Goal: Task Accomplishment & Management: Use online tool/utility

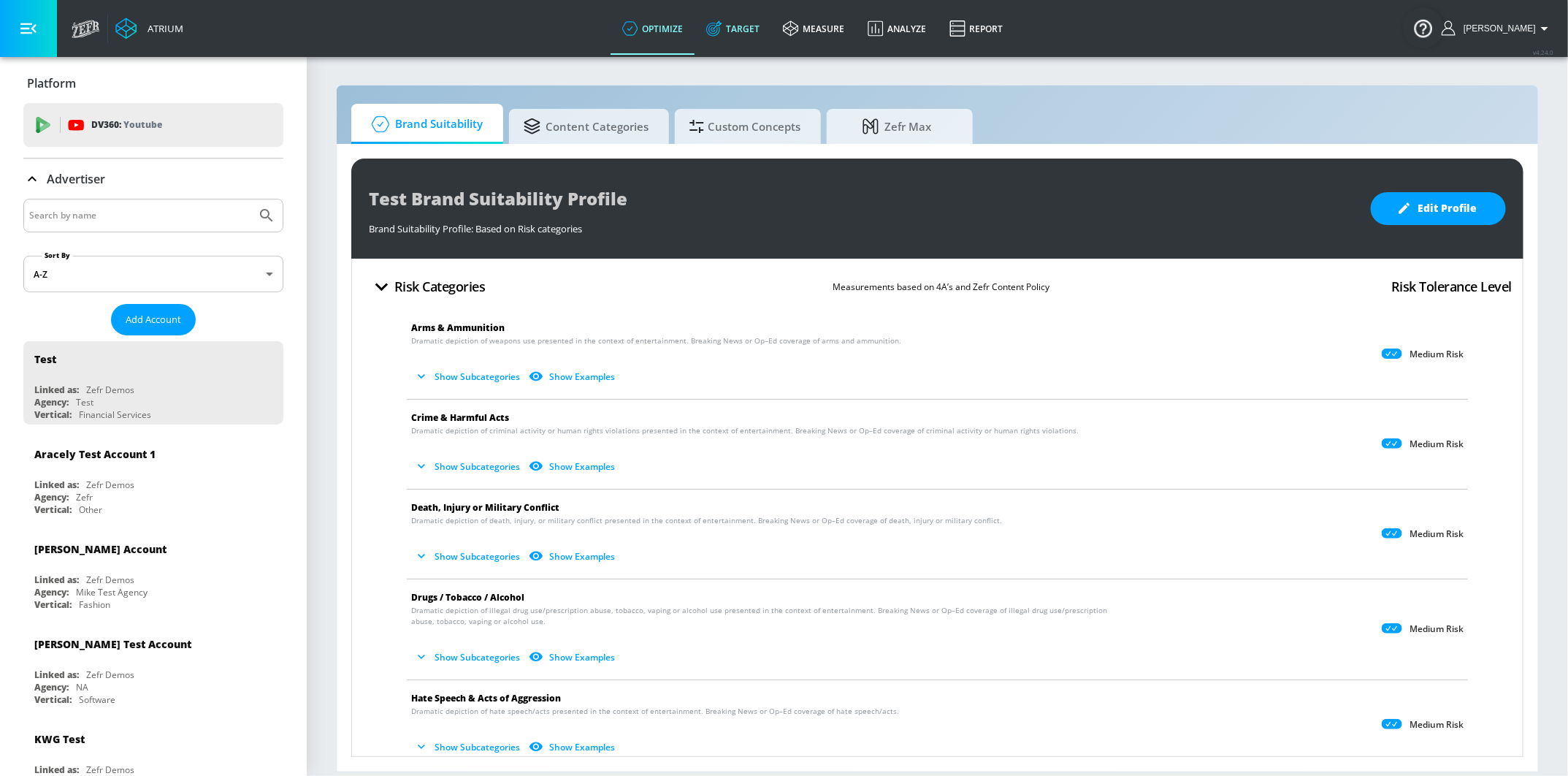
click at [738, 30] on link "Target" at bounding box center [733, 28] width 77 height 53
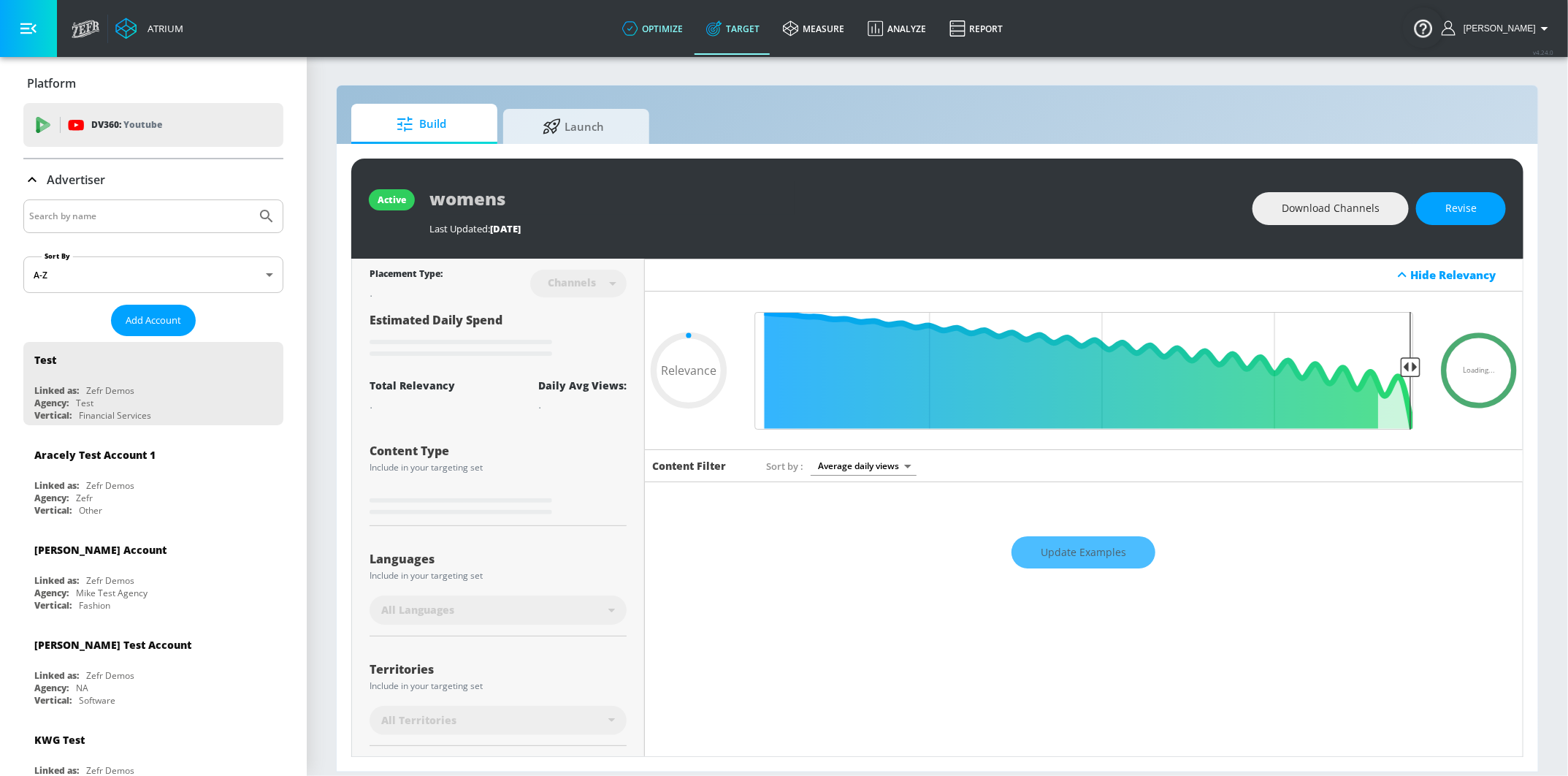
type input "0.05"
click at [671, 24] on link "optimize" at bounding box center [653, 28] width 84 height 53
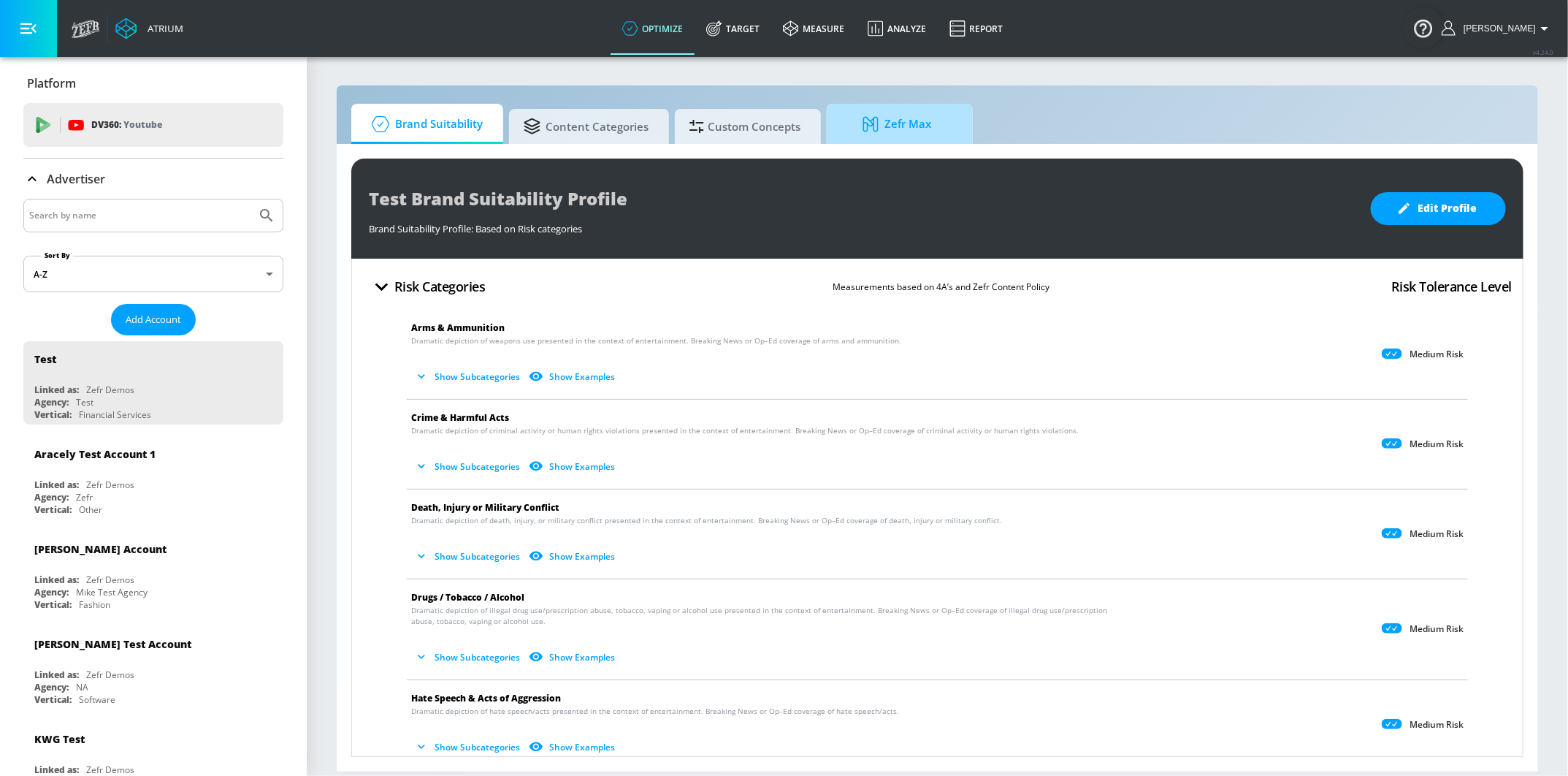
click at [882, 119] on icon at bounding box center [873, 124] width 22 height 16
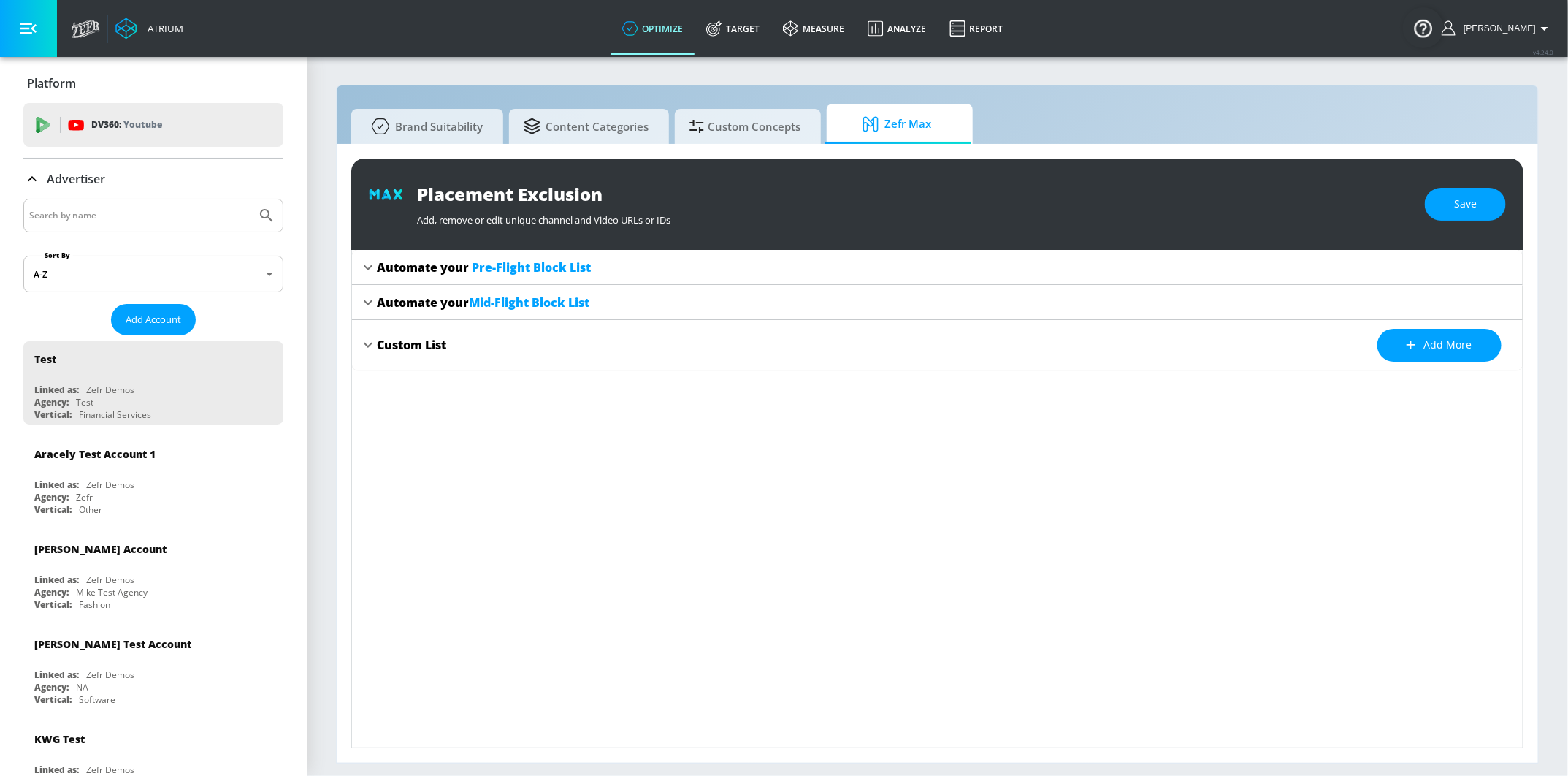
click at [429, 342] on div "Custom List" at bounding box center [411, 345] width 70 height 16
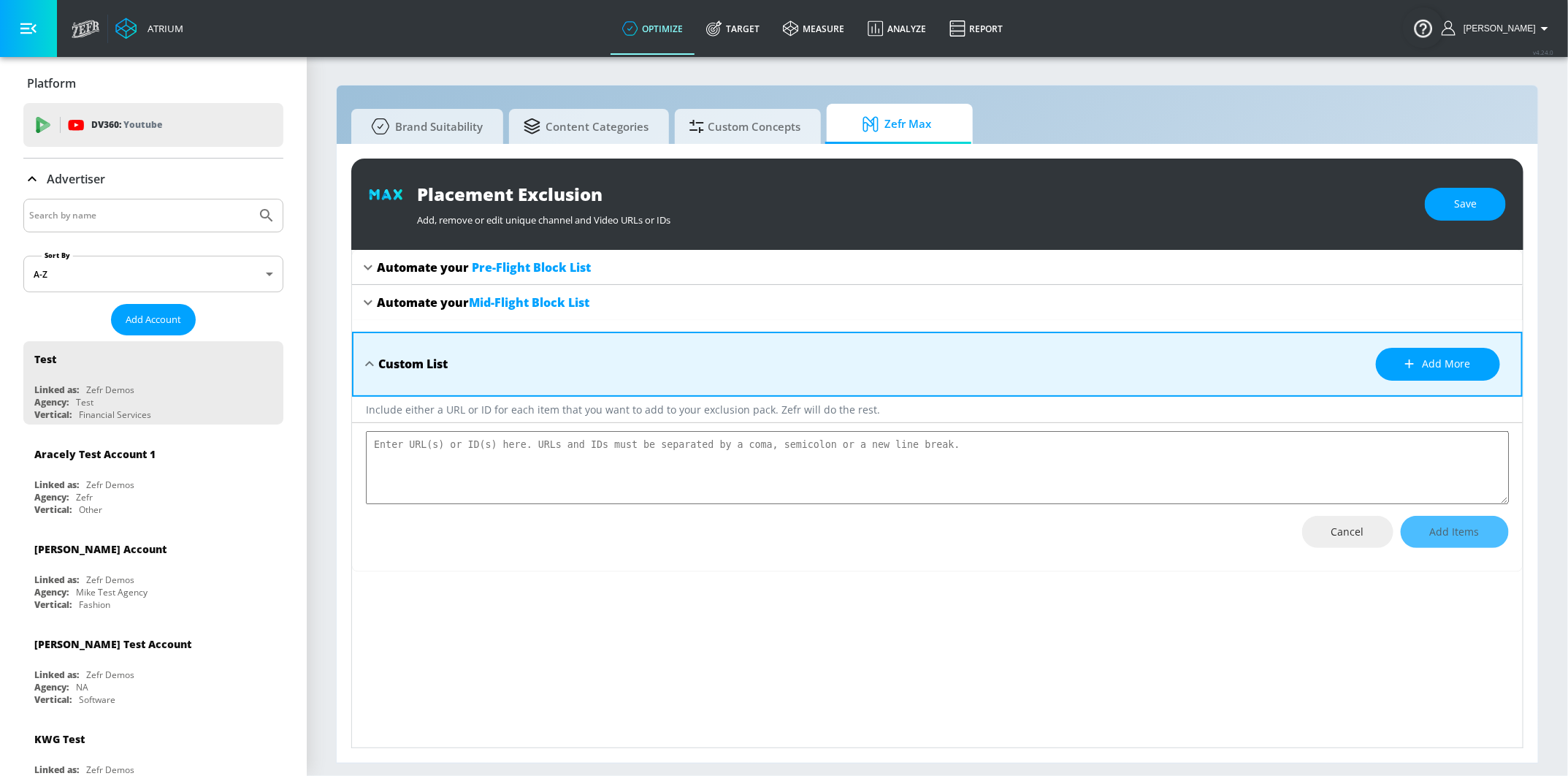
click at [429, 254] on div "Automate your Pre-Flight Block List" at bounding box center [937, 267] width 1171 height 35
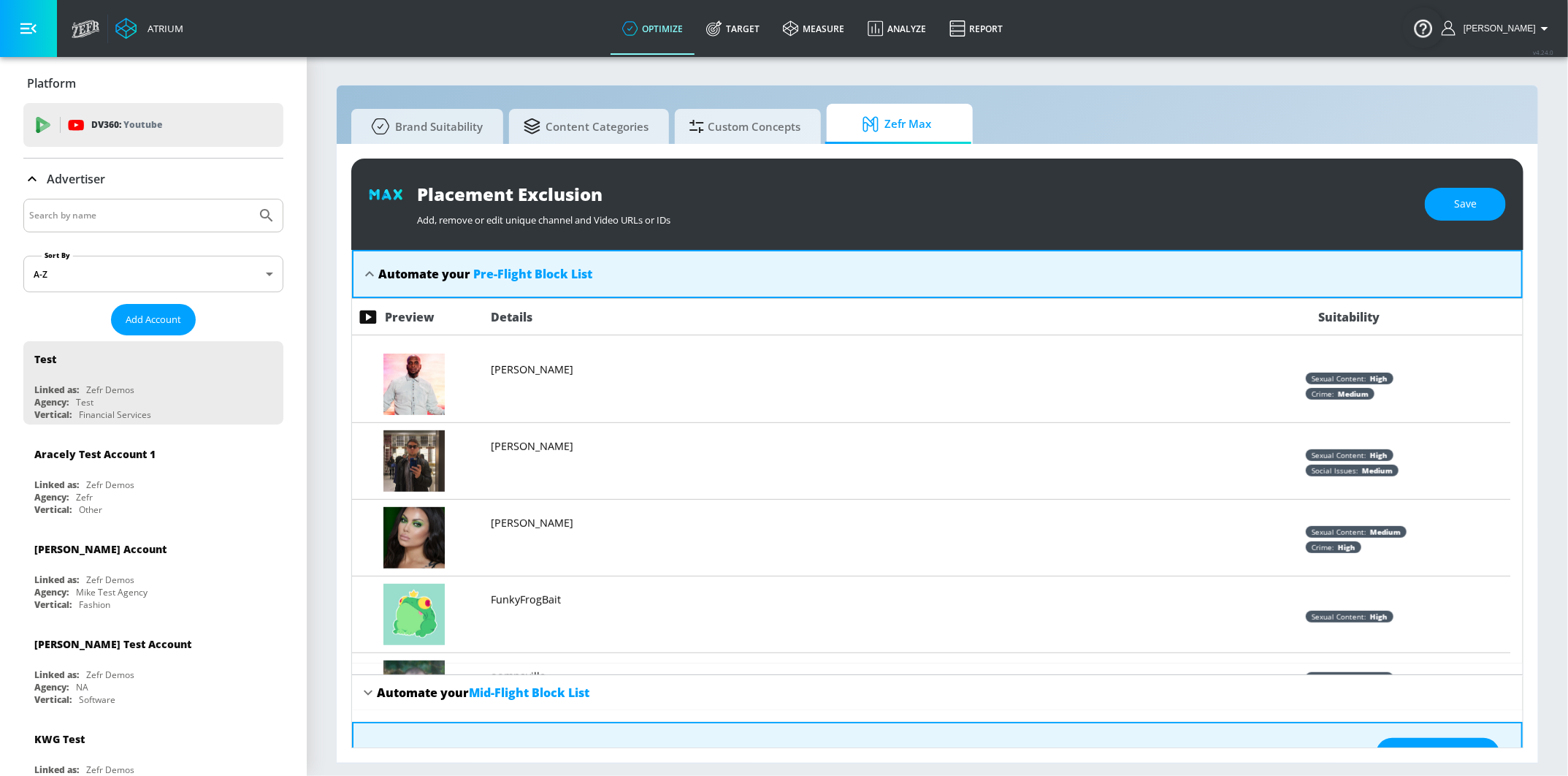
scroll to position [883, 0]
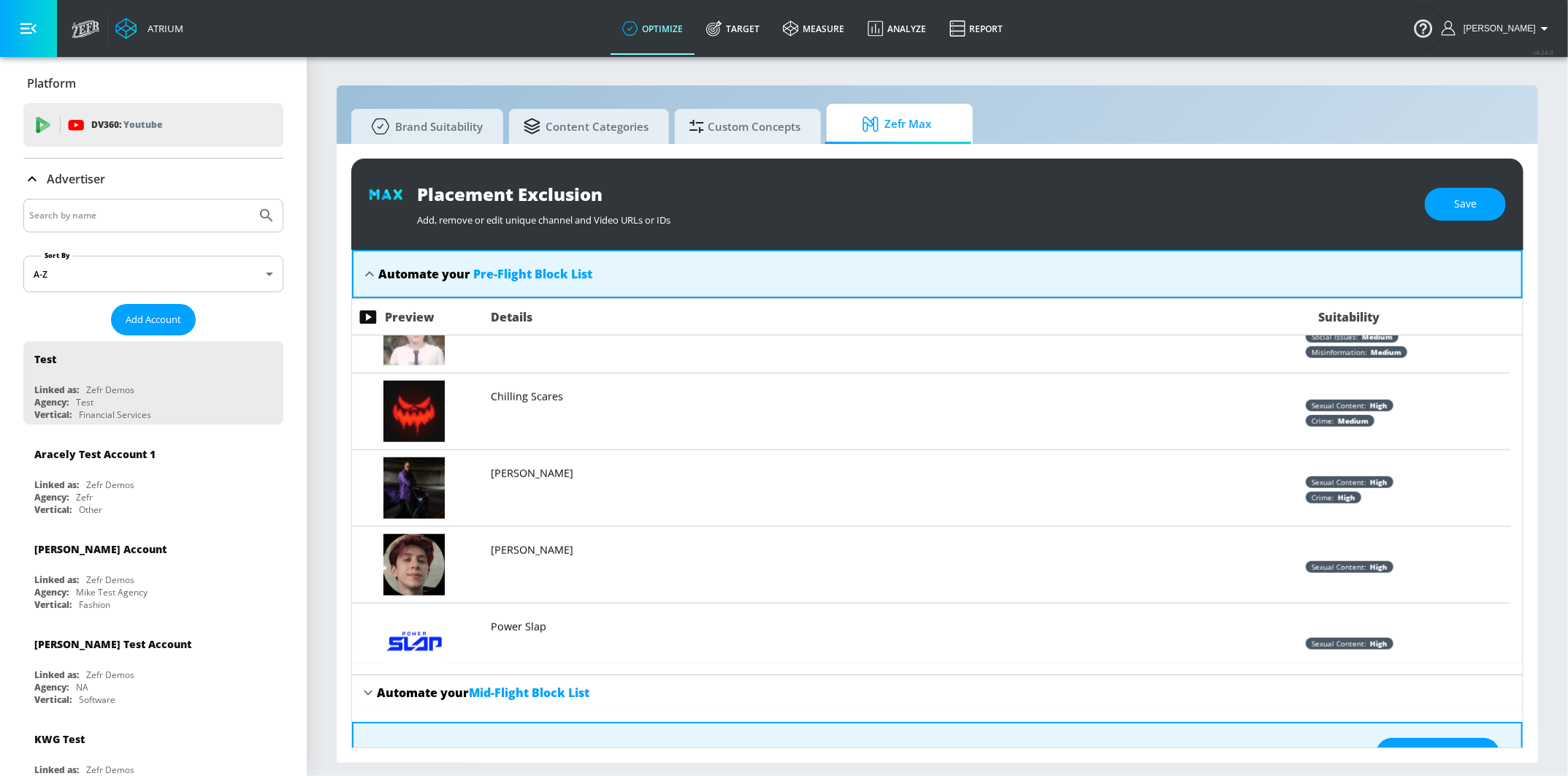
click at [363, 695] on icon at bounding box center [369, 692] width 18 height 18
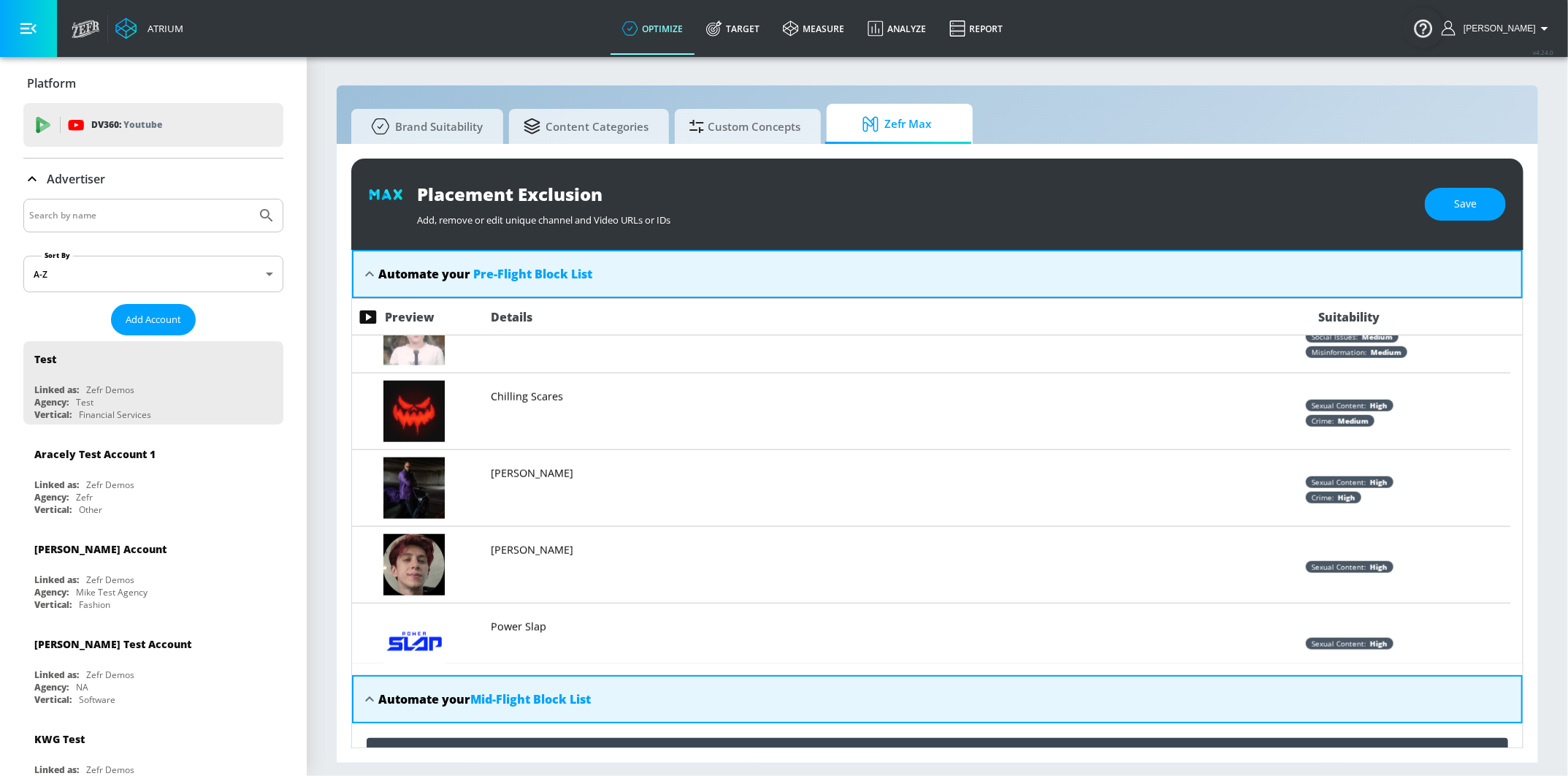
click at [363, 695] on icon at bounding box center [370, 699] width 18 height 18
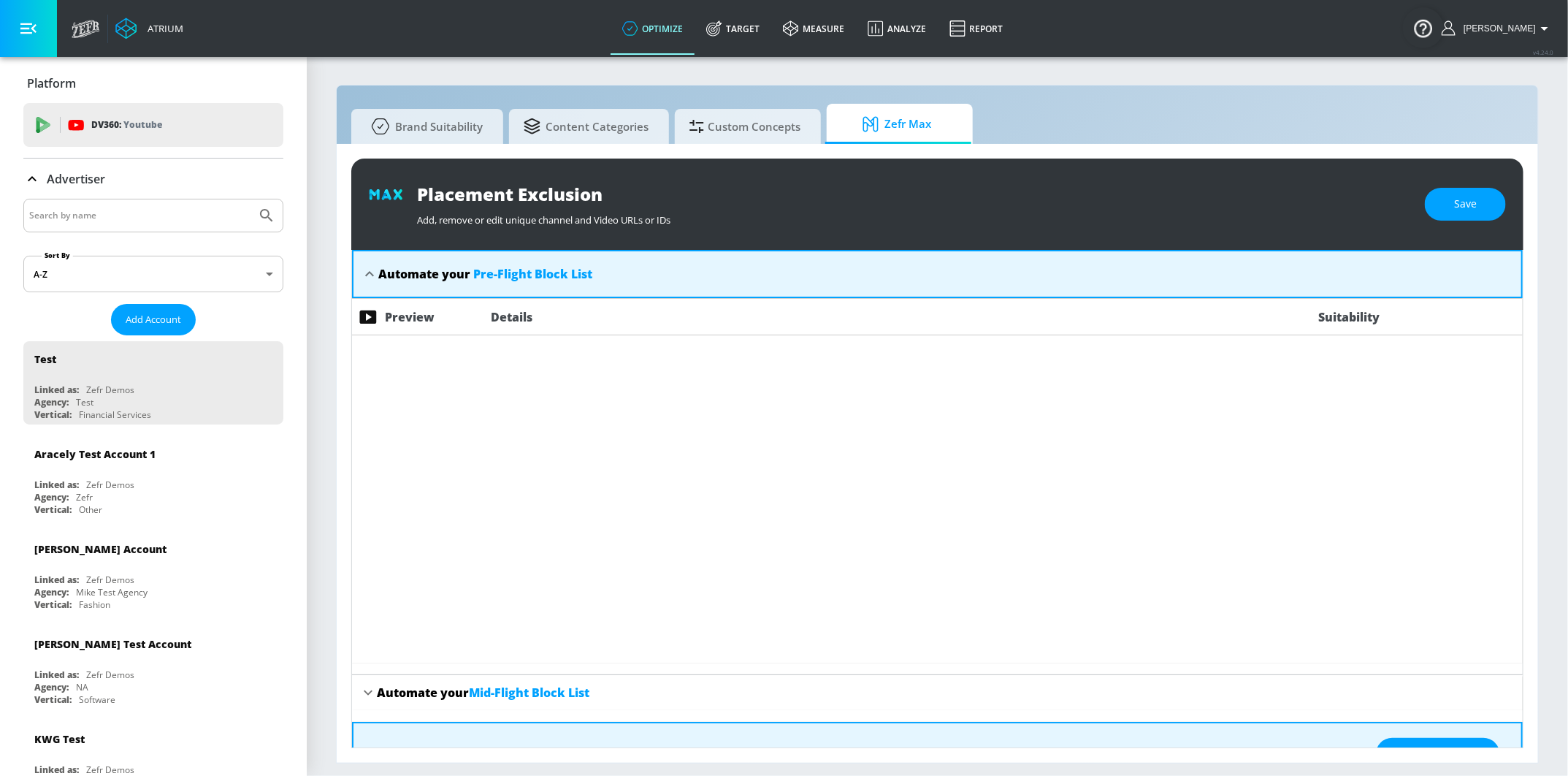
scroll to position [1504, 0]
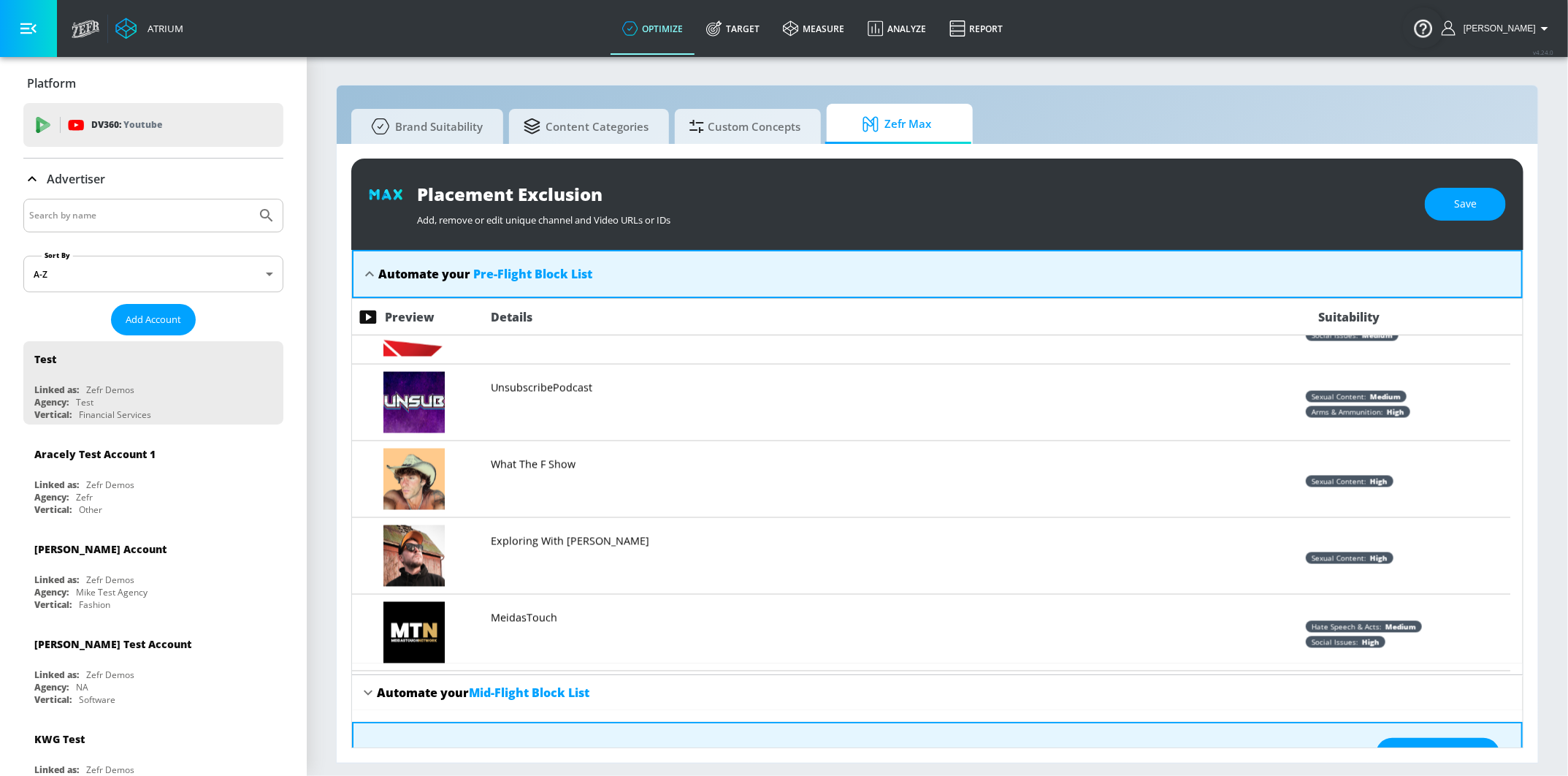
click at [367, 280] on icon at bounding box center [370, 274] width 18 height 18
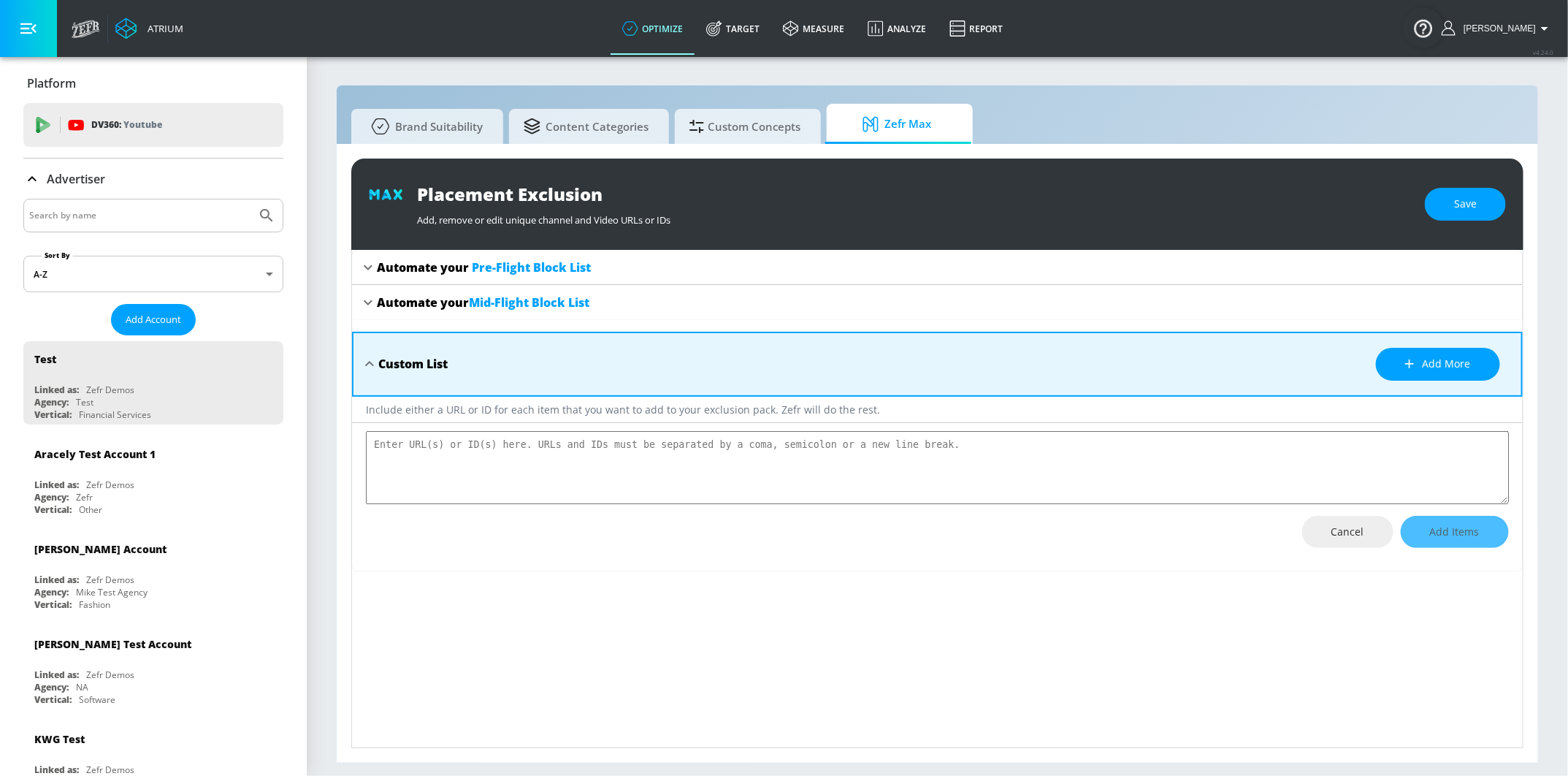
click at [445, 475] on textarea "placement-exclusions-content" at bounding box center [937, 467] width 1143 height 73
click at [428, 466] on textarea "placement-exclusions-content" at bounding box center [937, 467] width 1143 height 73
type textarea "x"
